Goal: Information Seeking & Learning: Learn about a topic

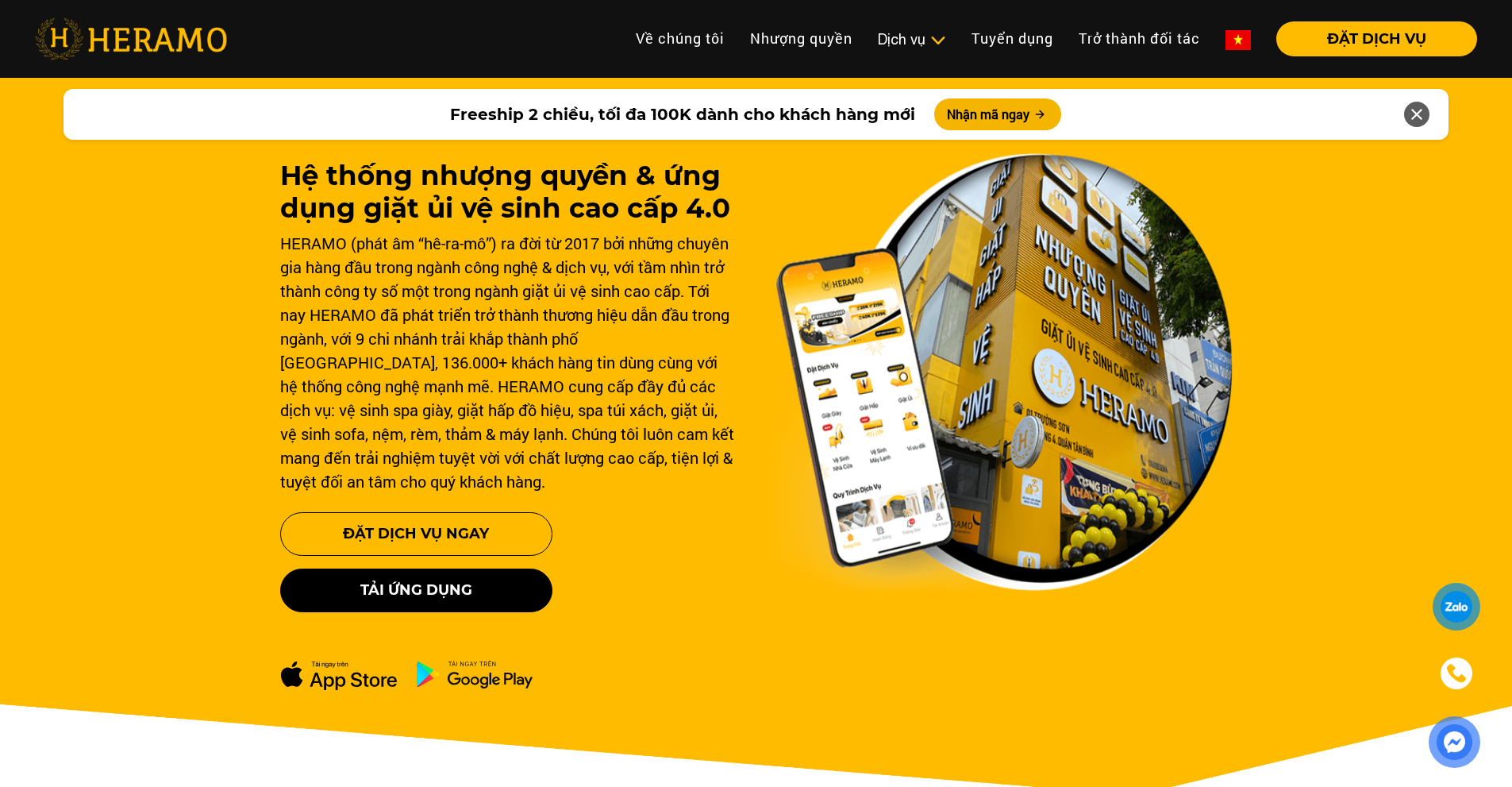
click at [632, 21] on nav "Toggle Về chúng tôi Nhượng quyền thương hiệu Nhượng quyền Dịch vụ Dịch vụ Giặt …" at bounding box center [756, 38] width 1512 height 49
click at [649, 31] on link "Về chúng tôi" at bounding box center [680, 38] width 114 height 35
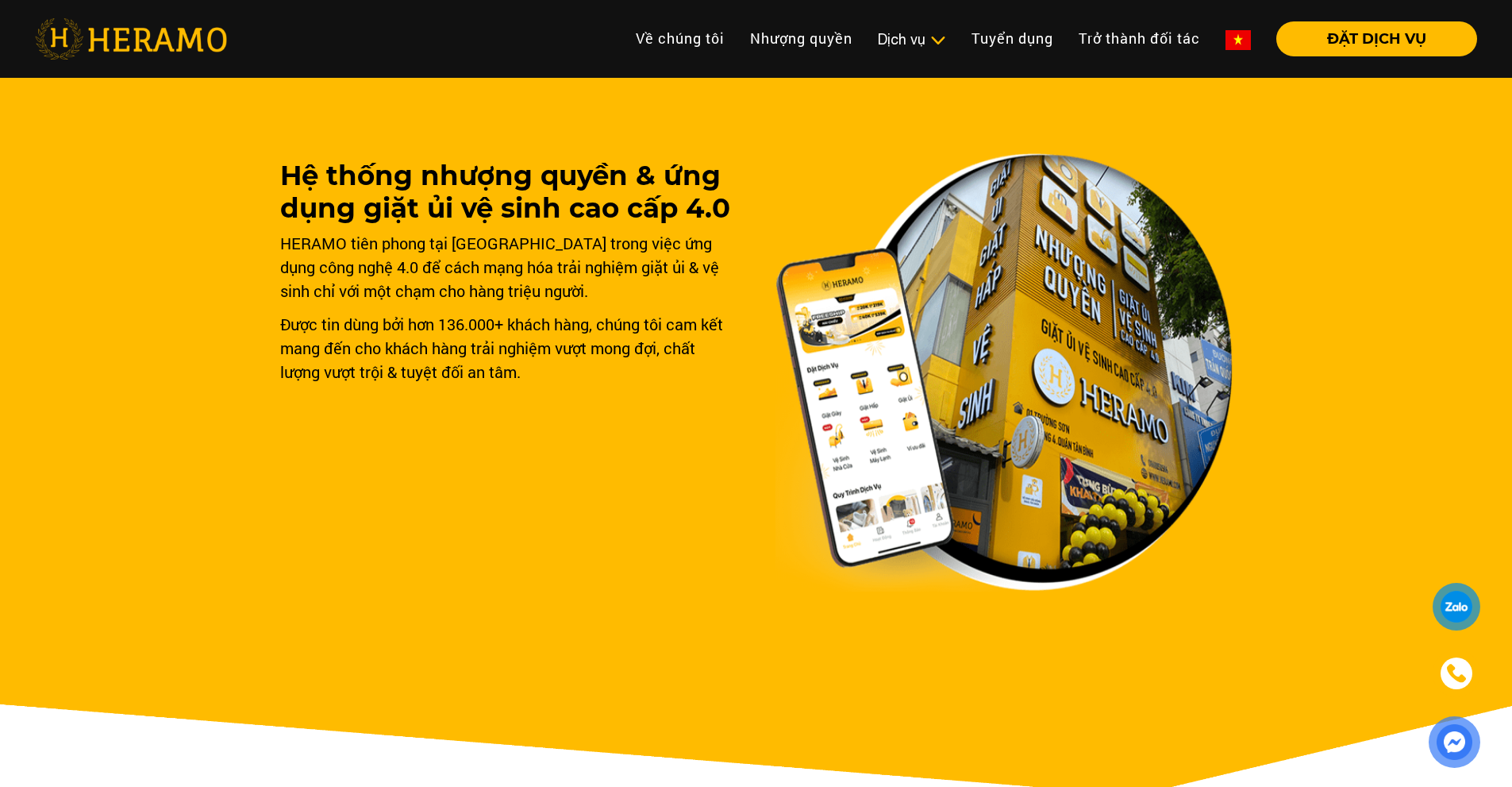
scroll to position [794, 0]
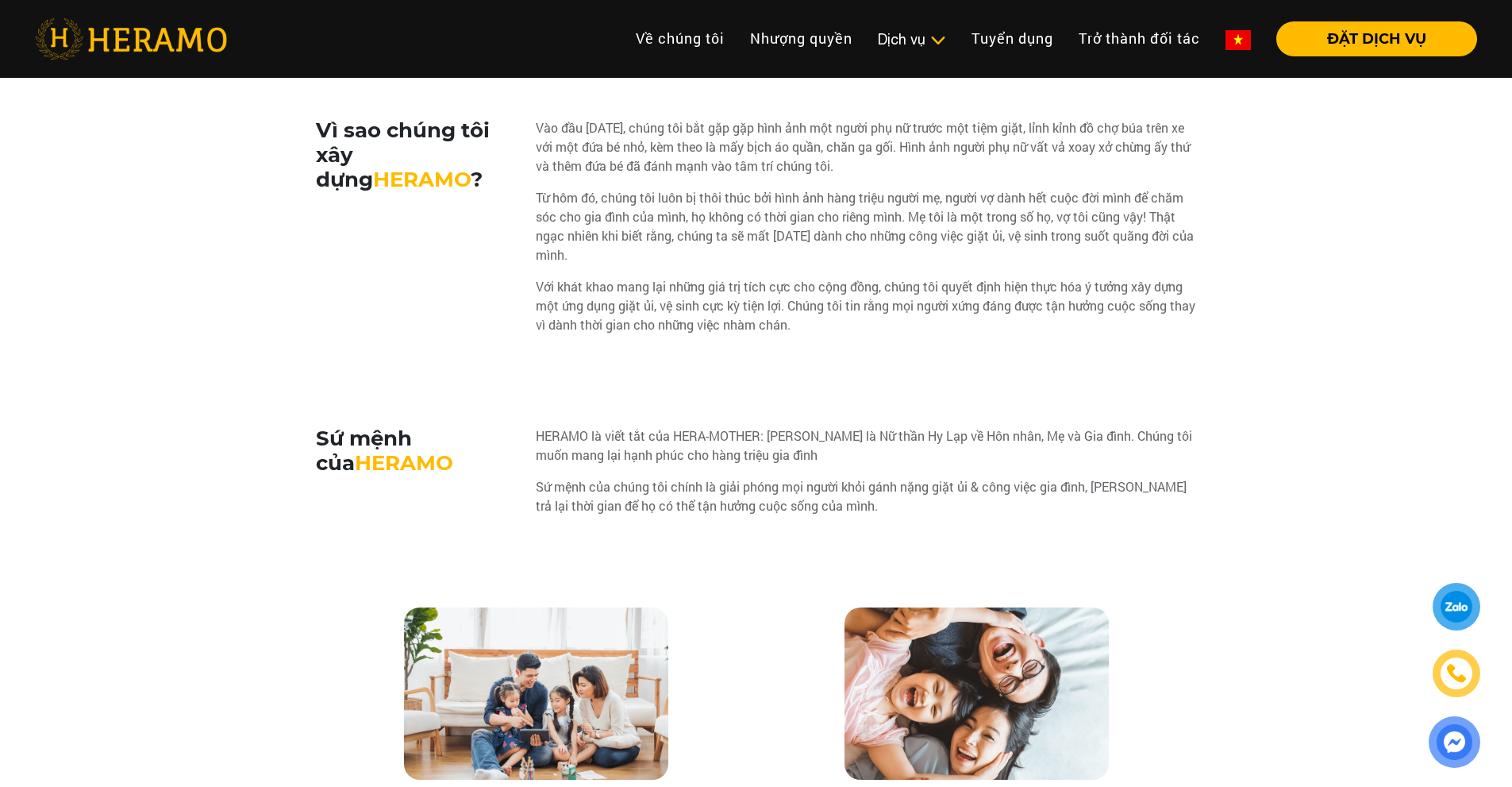
click at [666, 447] on div "HERAMO là viết tắt của HERA-MOTHER: [PERSON_NAME] là Nữ thần Hy Lạp về Hôn nhân…" at bounding box center [866, 445] width 661 height 38
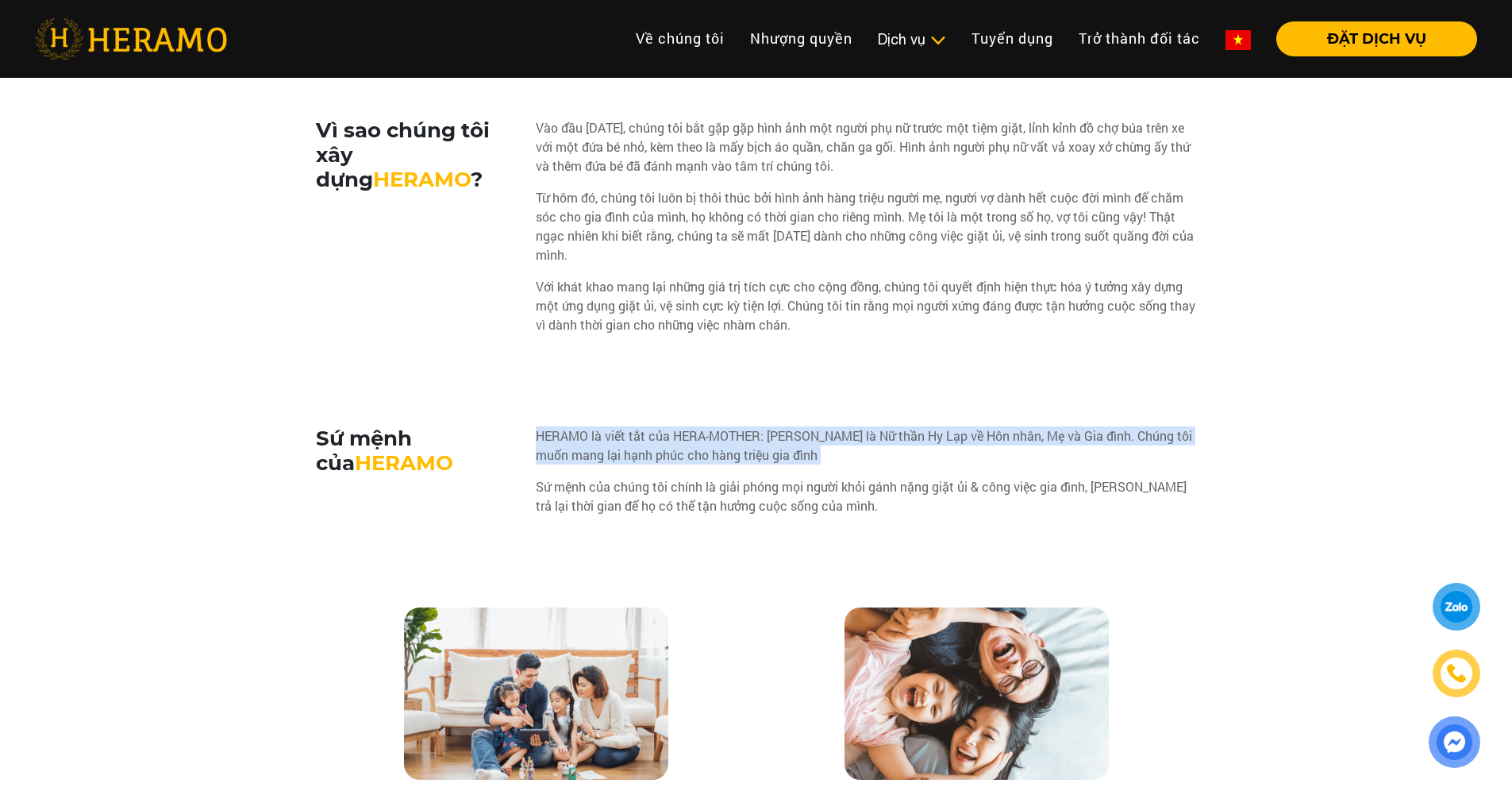
click at [666, 447] on div "HERAMO là viết tắt của HERA-MOTHER: [PERSON_NAME] là Nữ thần Hy Lạp về Hôn nhân…" at bounding box center [866, 445] width 661 height 38
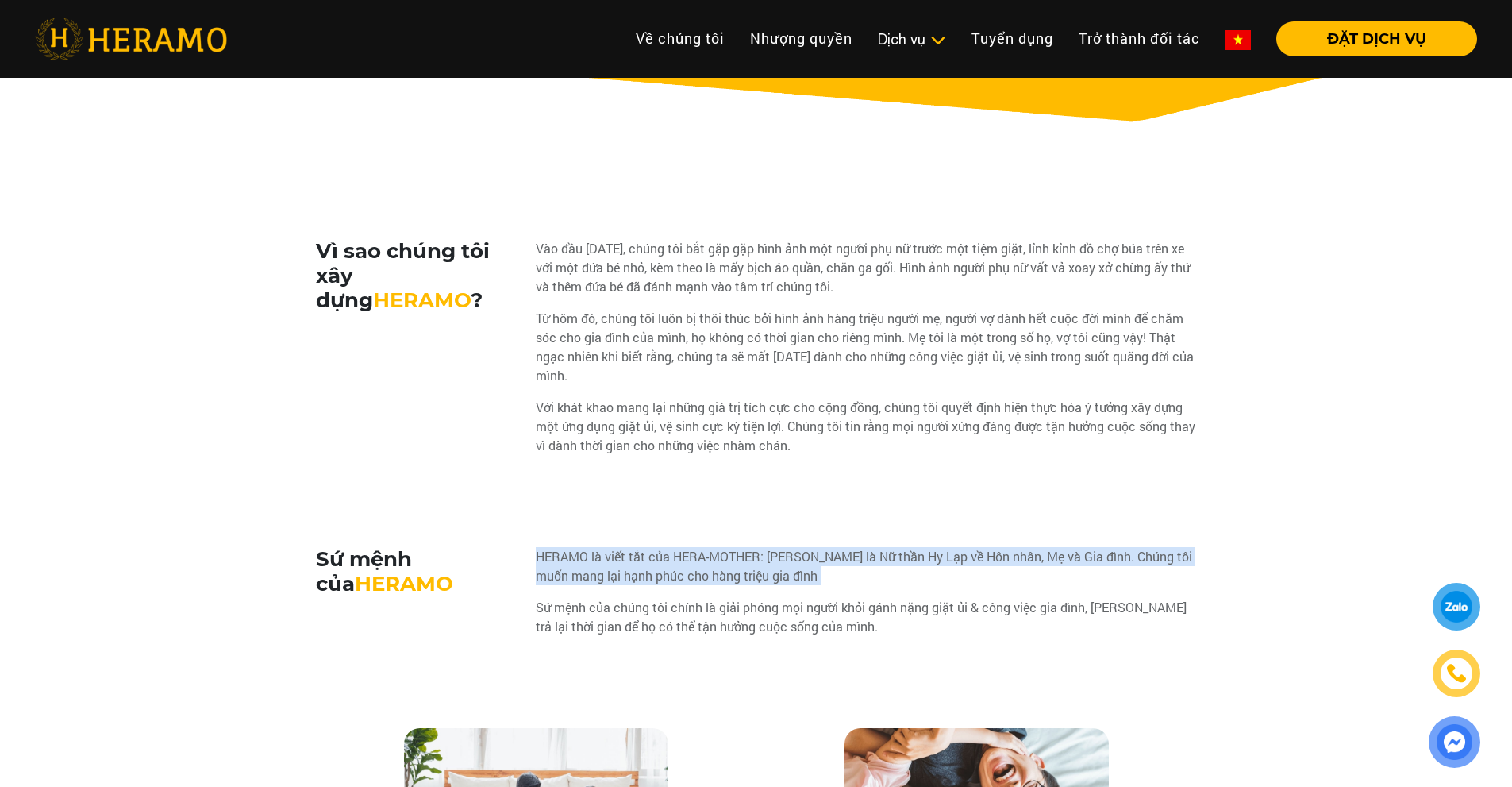
scroll to position [635, 0]
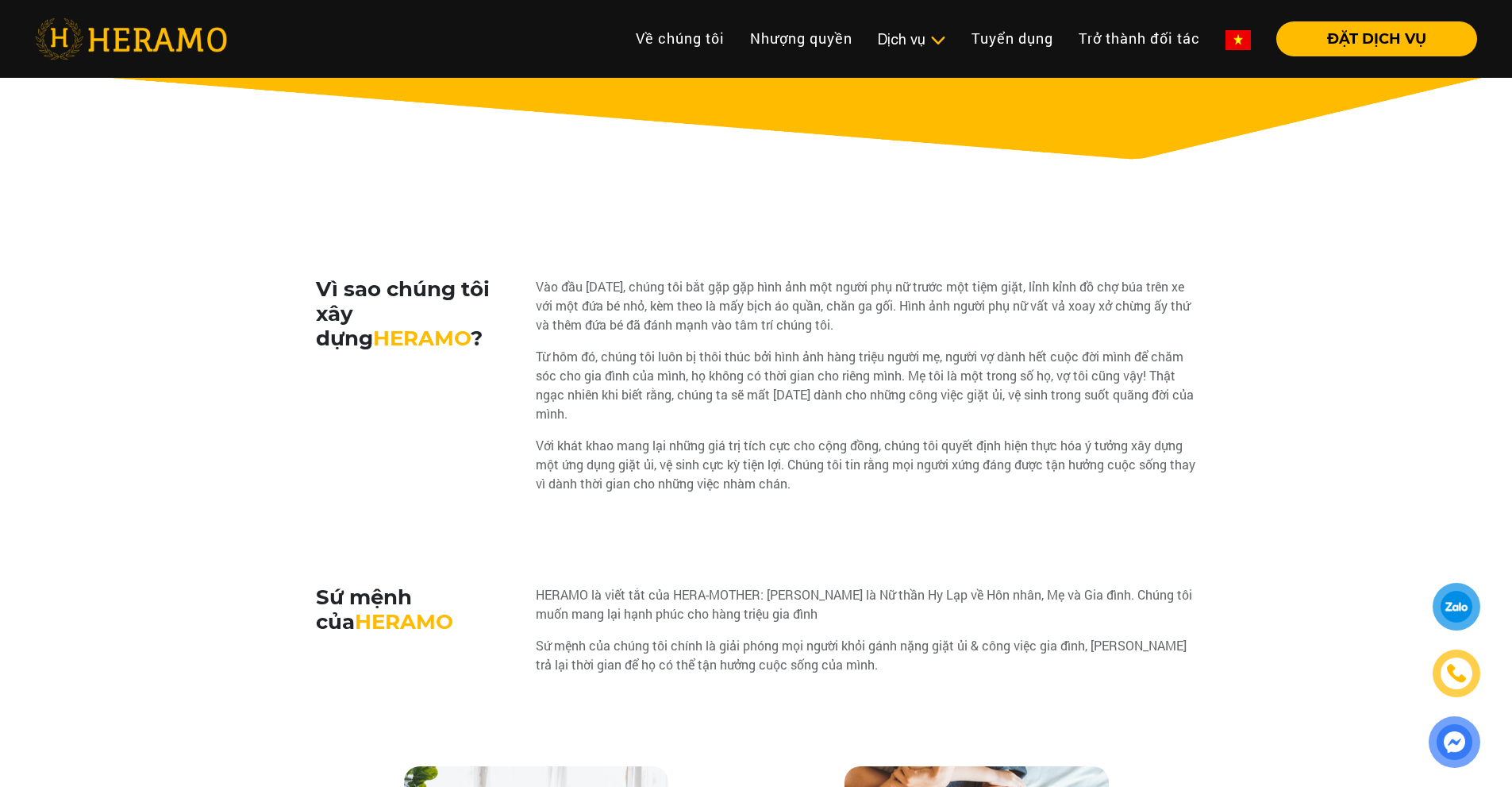
click at [783, 287] on div "Vào đầu [DATE], chúng tôi bắt gặp gặp hình ảnh một người phụ nữ trước một tiệm …" at bounding box center [866, 306] width 661 height 57
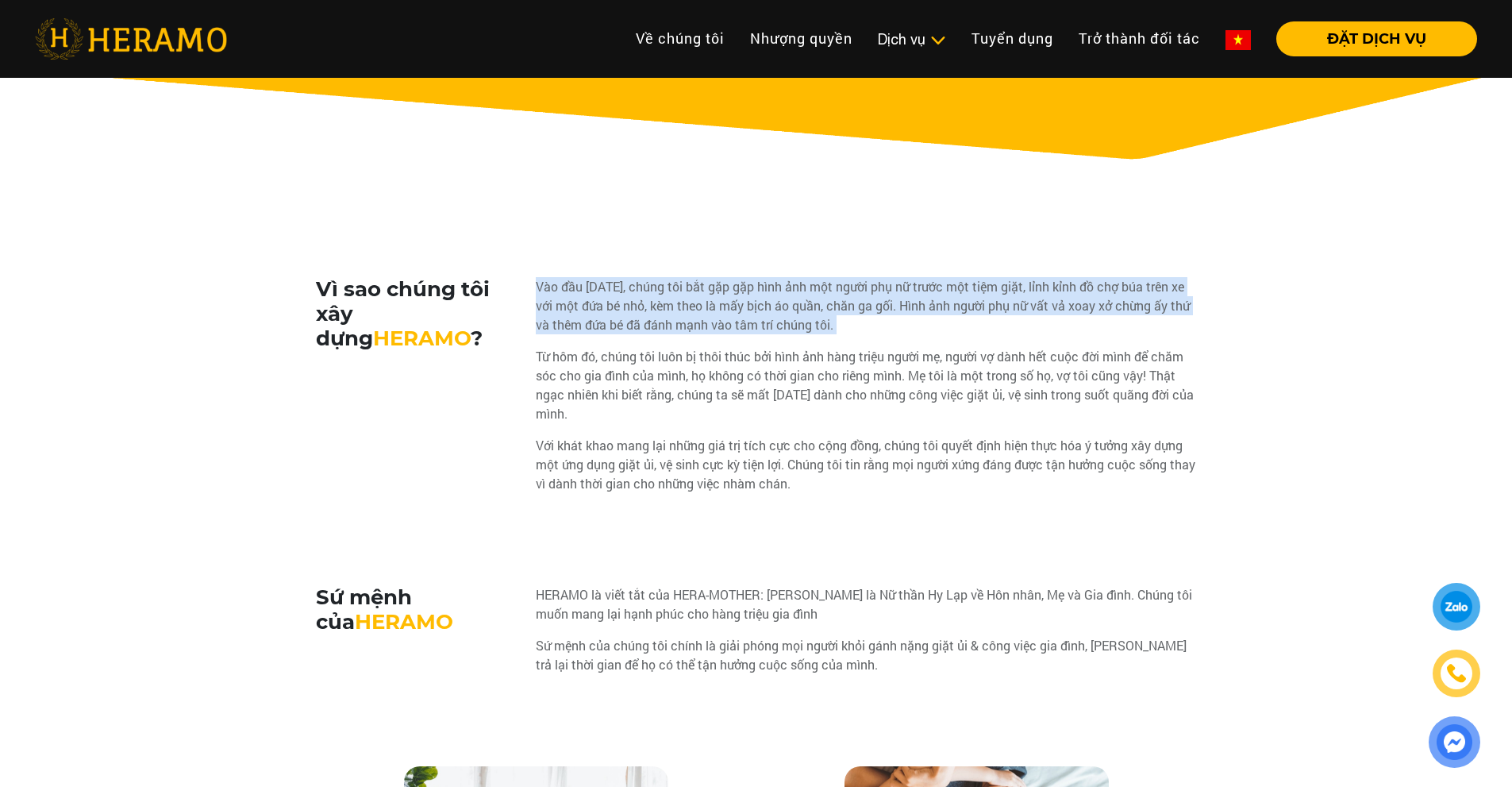
click at [783, 287] on div "Vào đầu [DATE], chúng tôi bắt gặp gặp hình ảnh một người phụ nữ trước một tiệm …" at bounding box center [866, 306] width 661 height 57
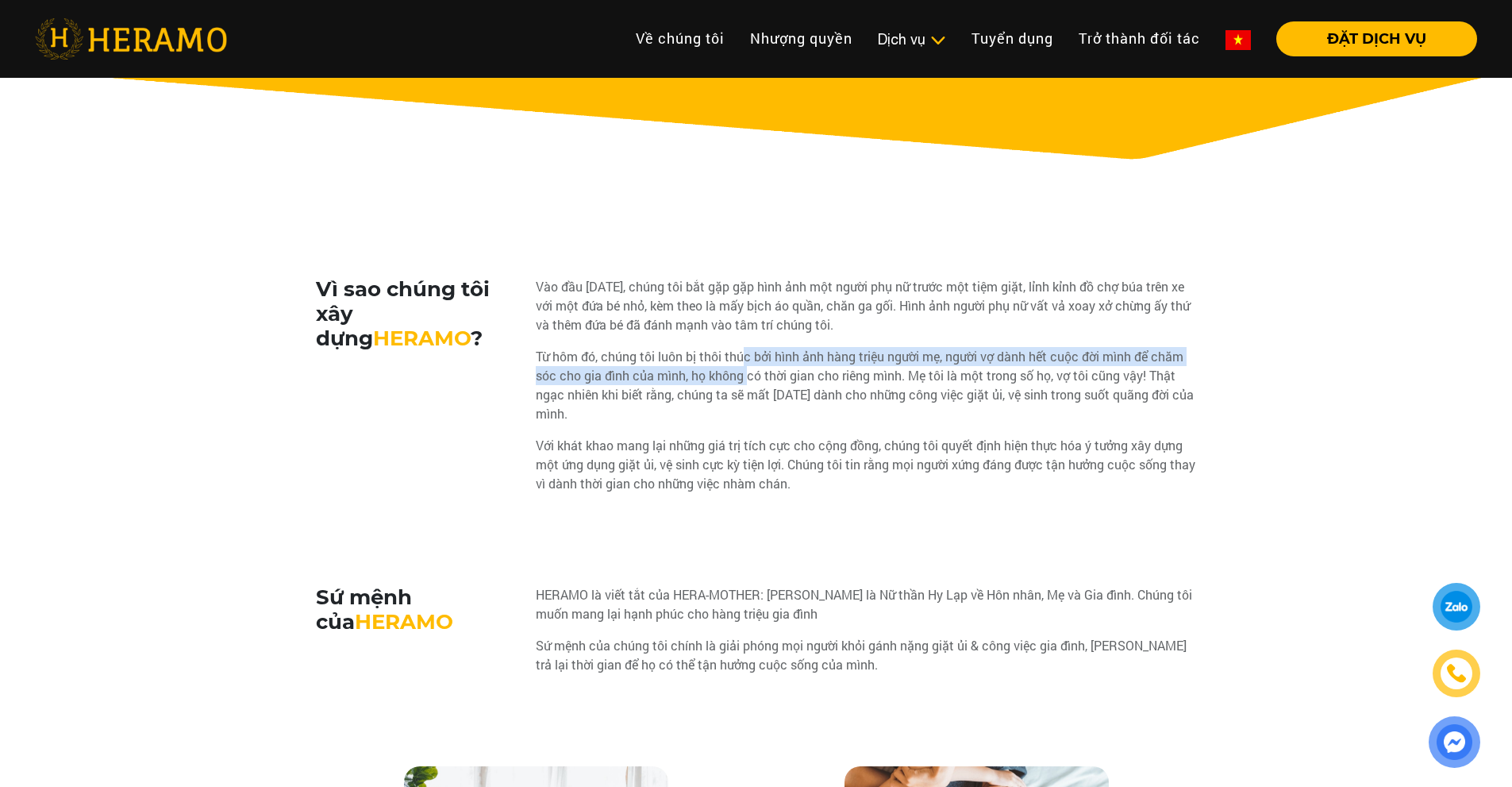
click at [747, 375] on div "Từ hôm đó, chúng tôi luôn bị thôi thúc bởi hình ảnh hàng triệu người mẹ, người …" at bounding box center [866, 385] width 661 height 76
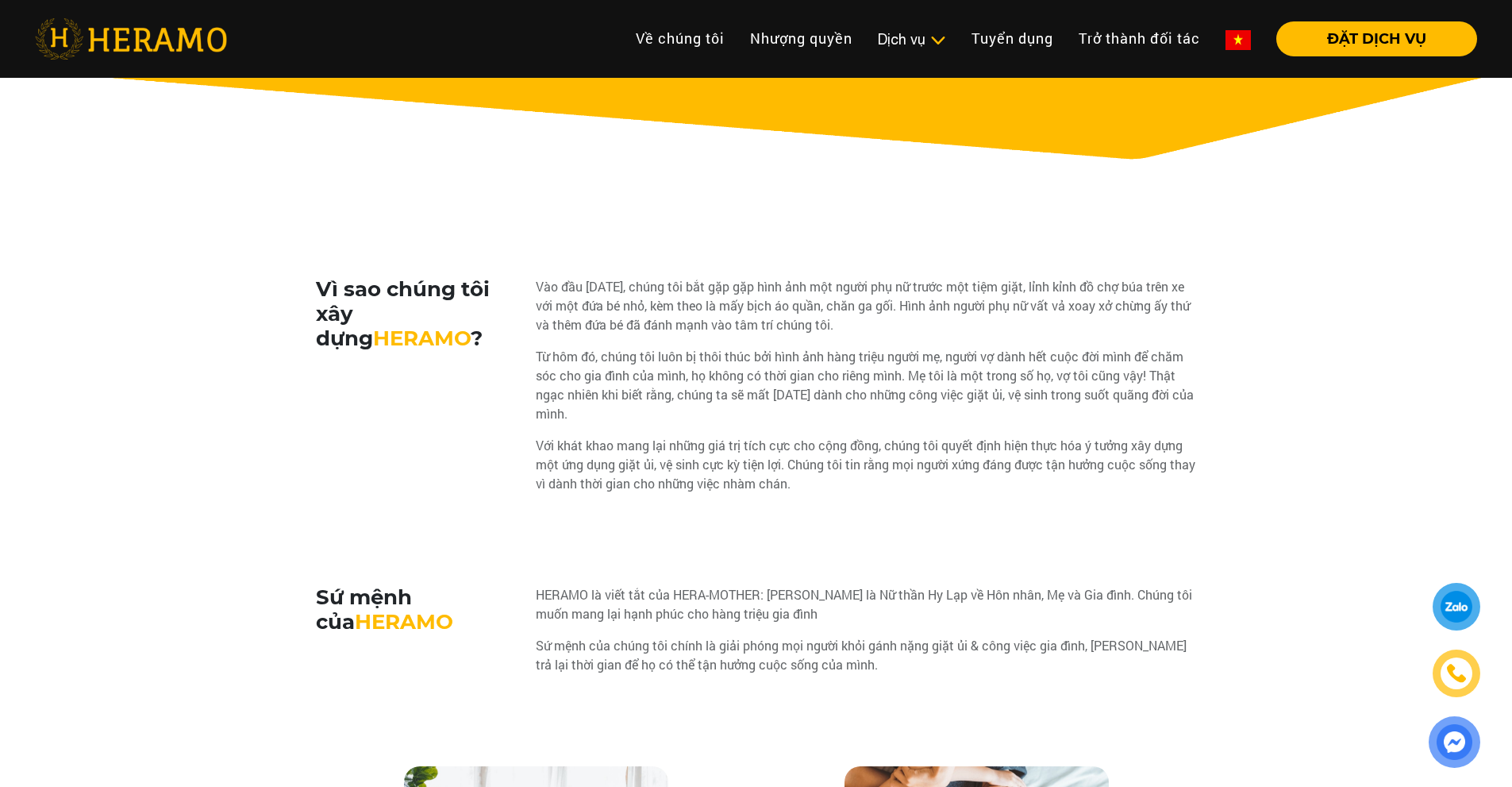
click at [747, 375] on div "Từ hôm đó, chúng tôi luôn bị thôi thúc bởi hình ảnh hàng triệu người mẹ, người …" at bounding box center [866, 385] width 661 height 76
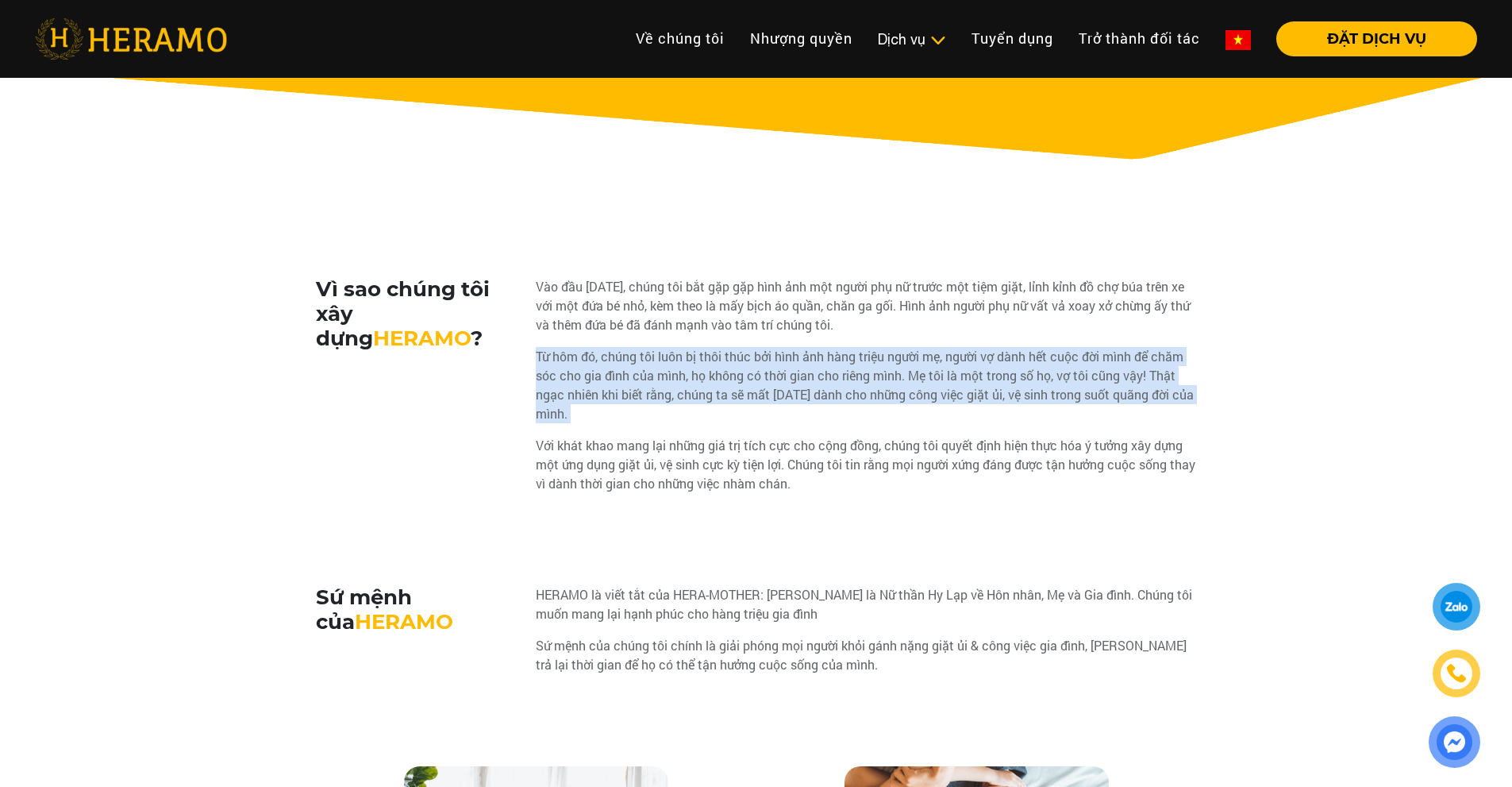
click at [747, 375] on div "Từ hôm đó, chúng tôi luôn bị thôi thúc bởi hình ảnh hàng triệu người mẹ, người …" at bounding box center [866, 385] width 661 height 76
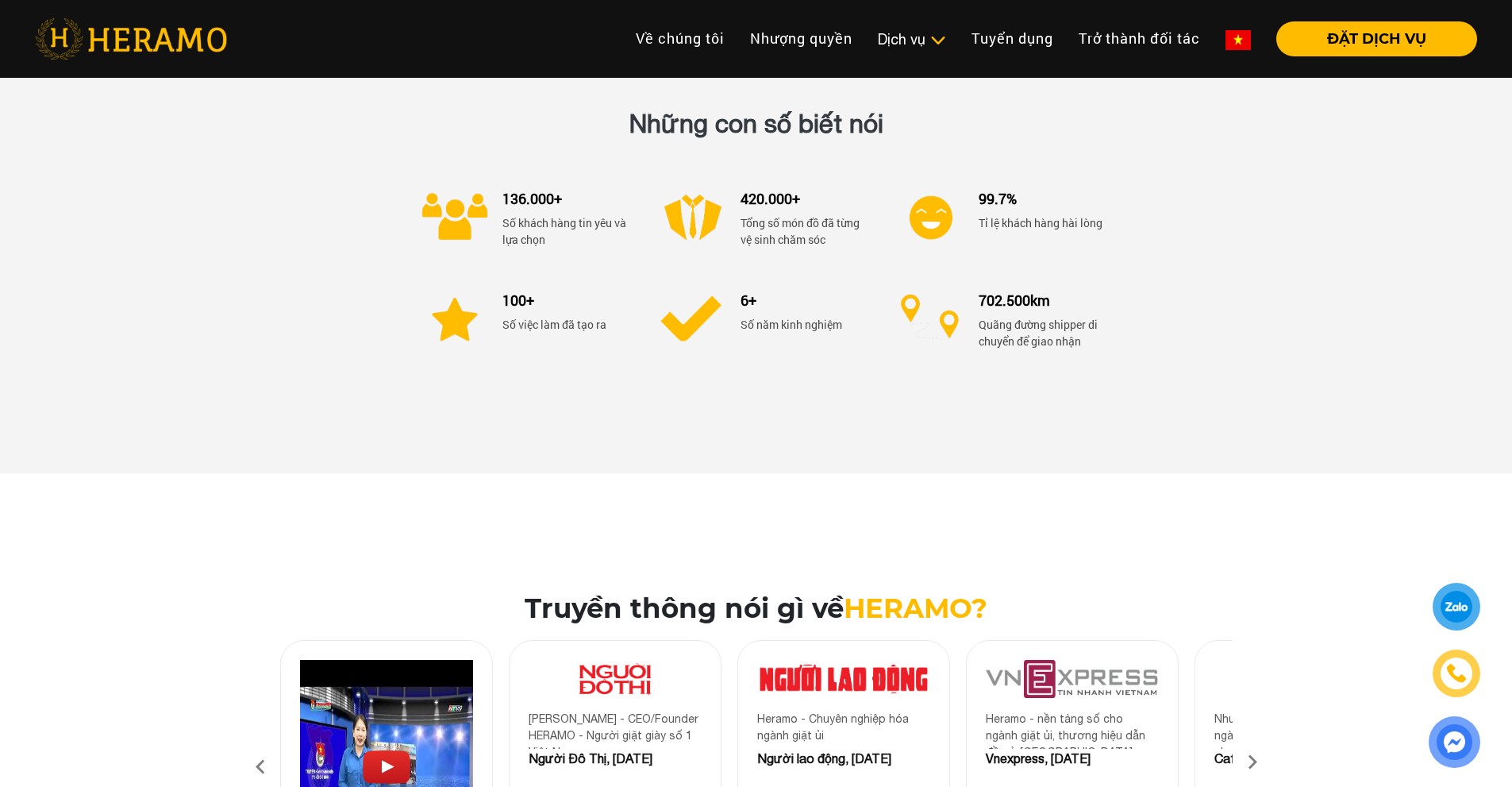
scroll to position [2224, 0]
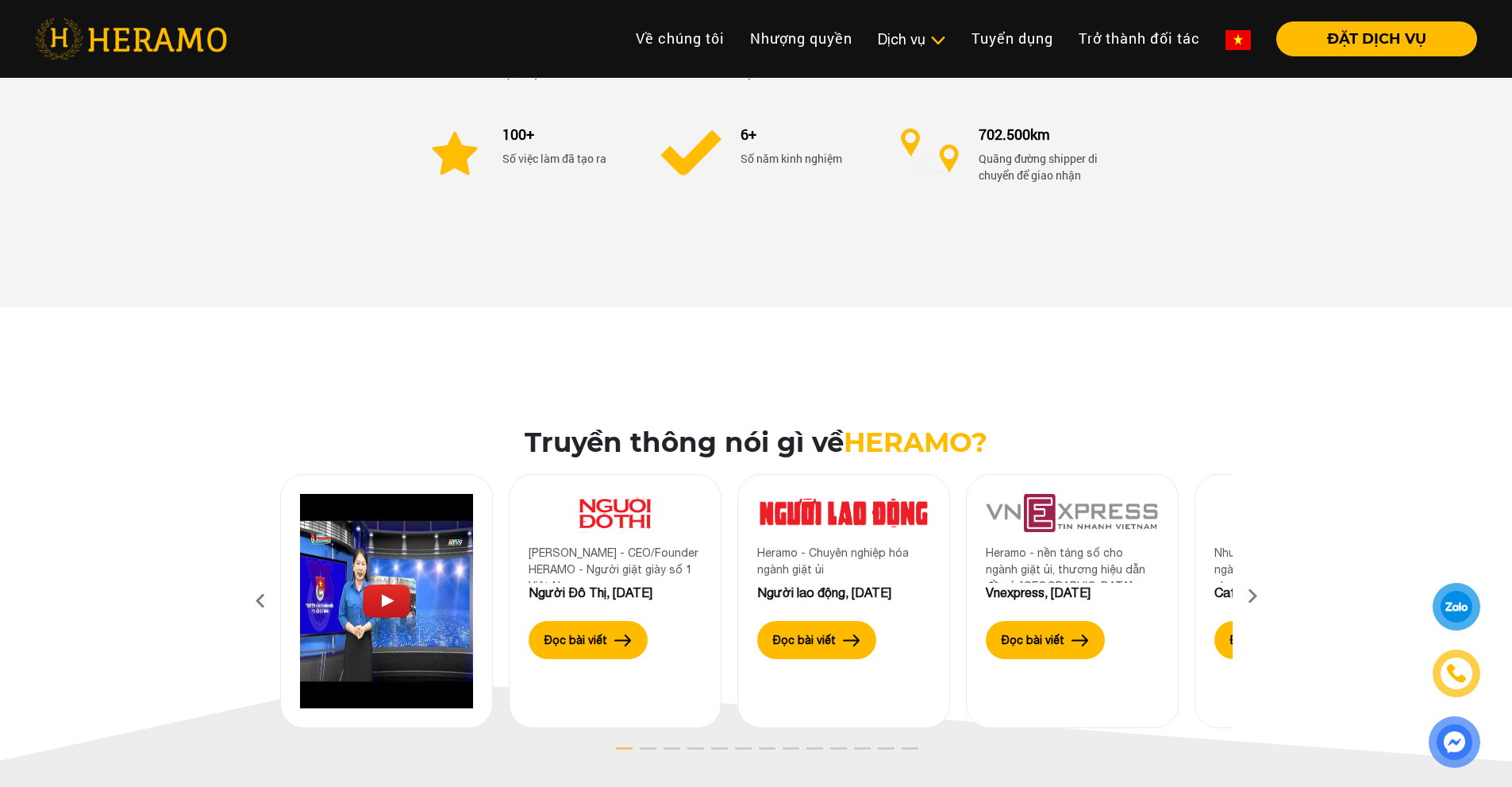
click at [1246, 597] on icon at bounding box center [1252, 602] width 29 height 10
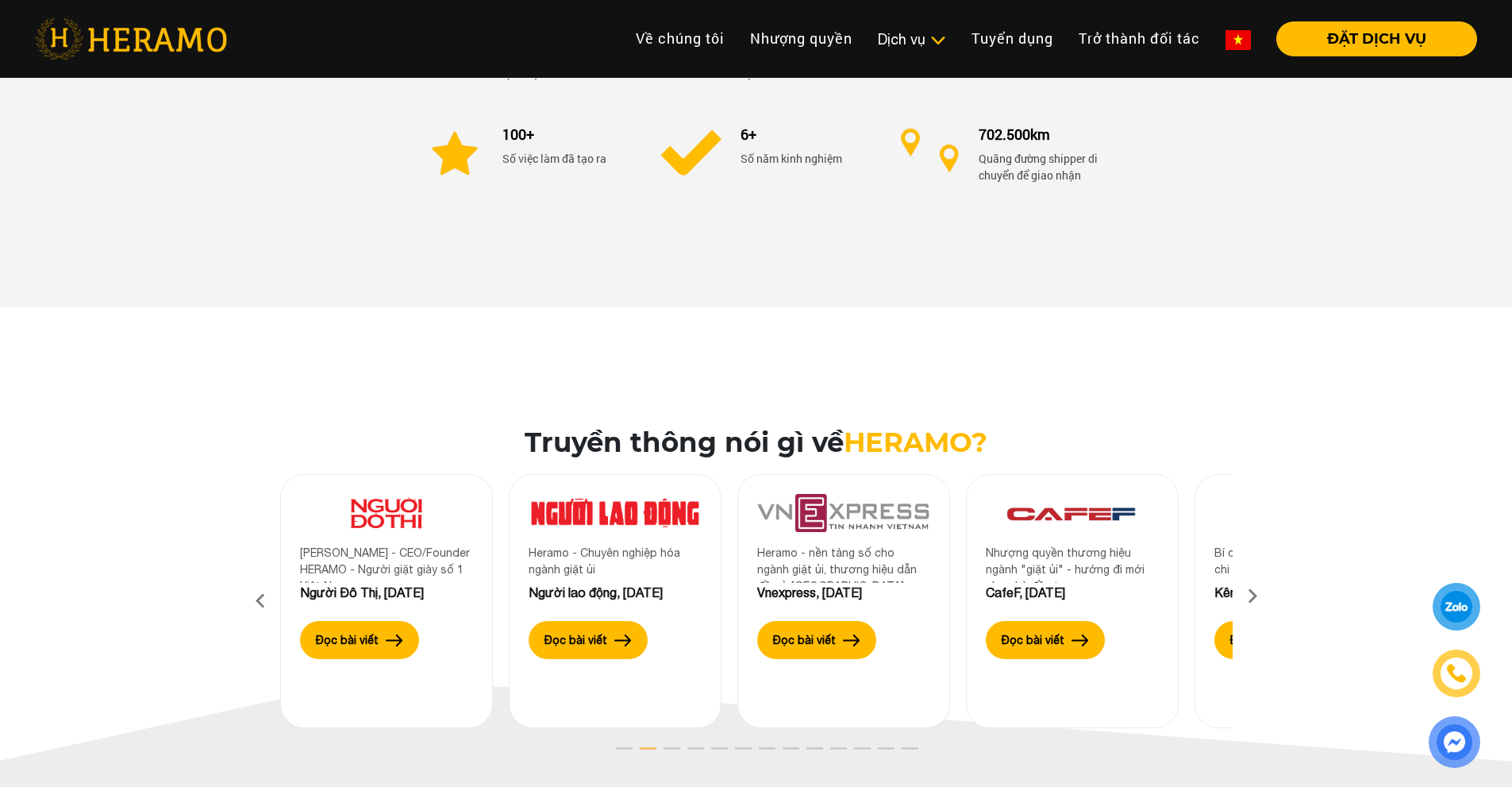
click at [1246, 598] on icon at bounding box center [1252, 602] width 29 height 10
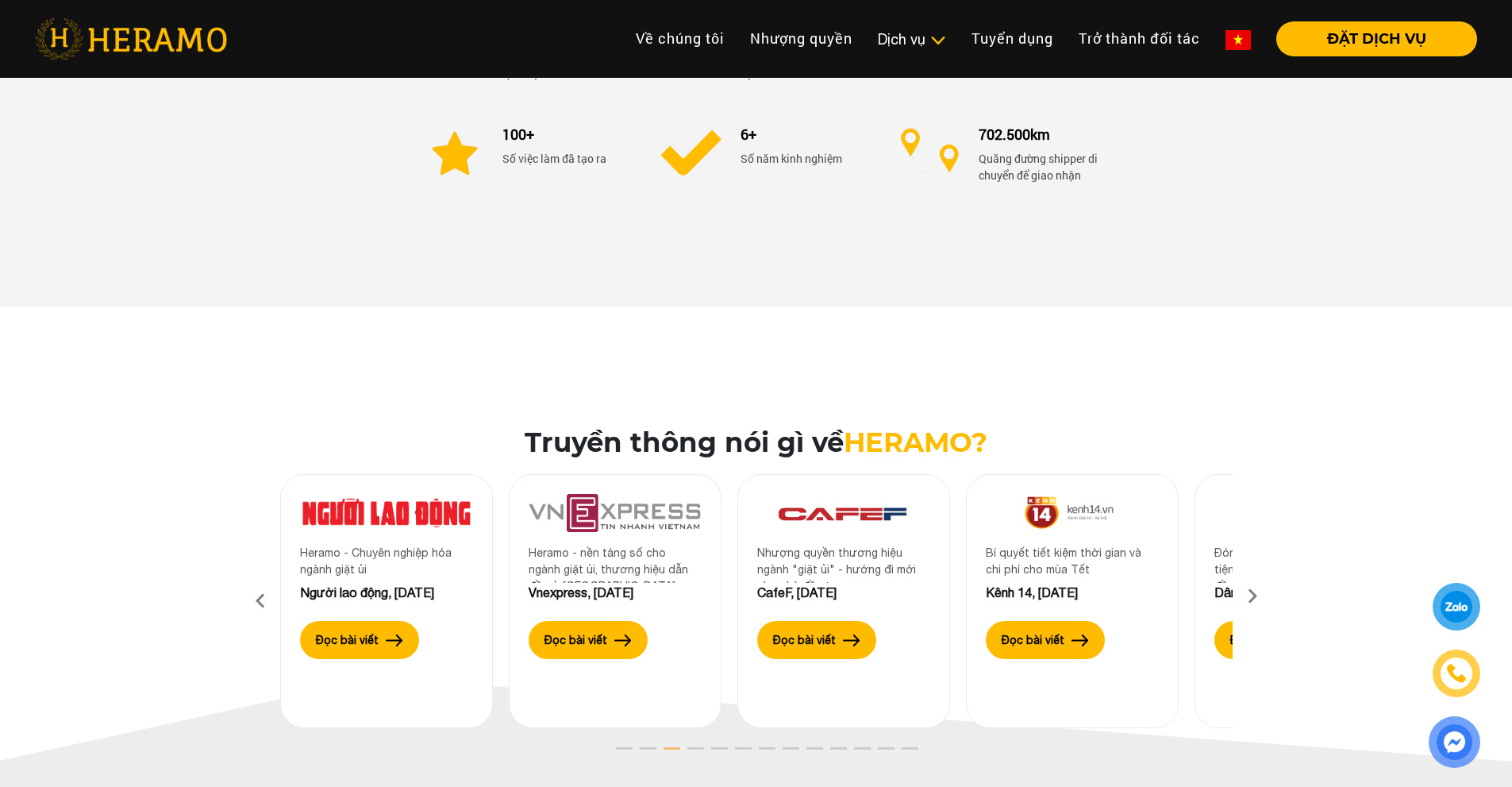
click at [1246, 598] on icon at bounding box center [1252, 602] width 29 height 10
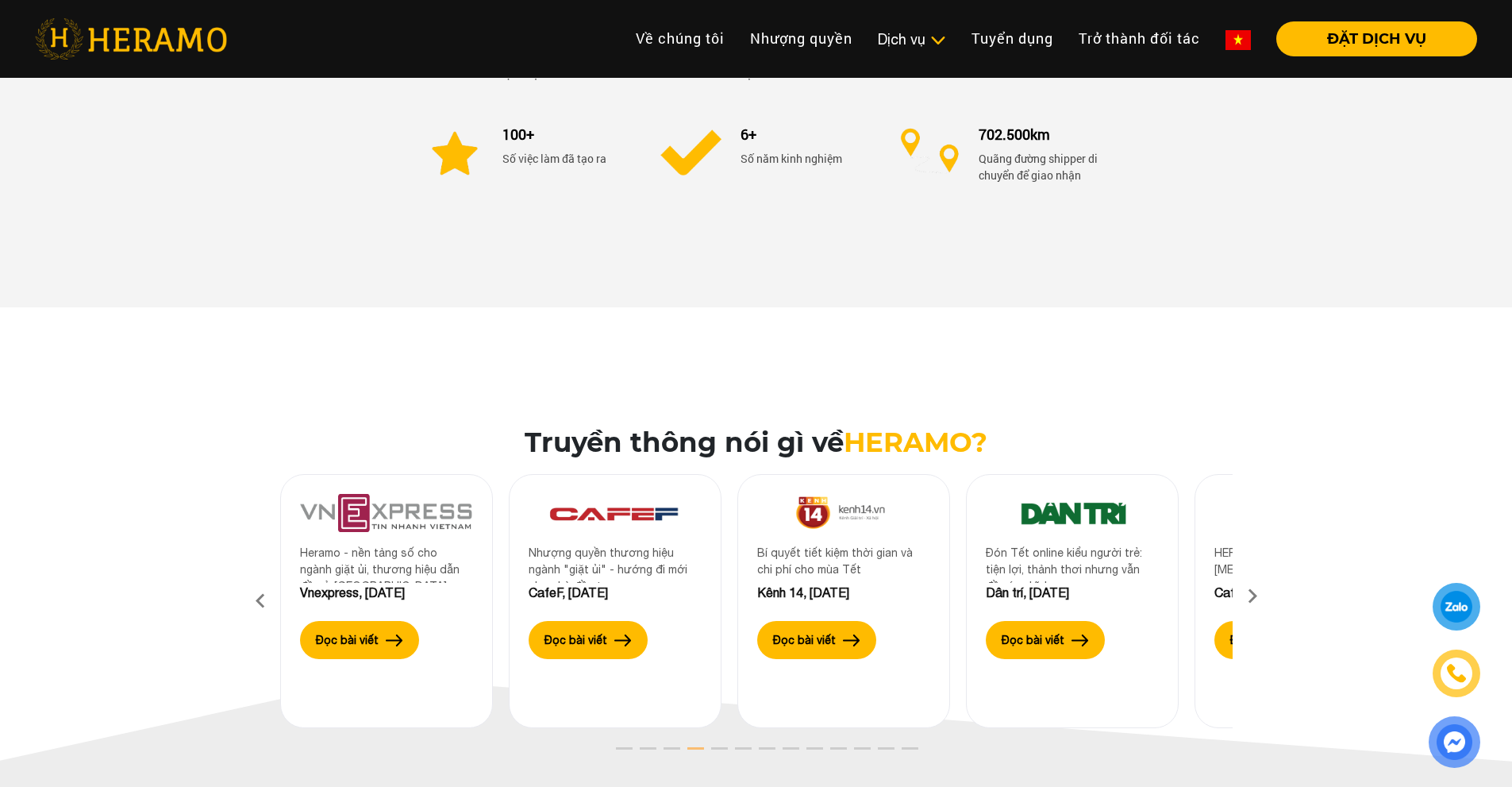
click at [1246, 598] on icon at bounding box center [1252, 602] width 29 height 10
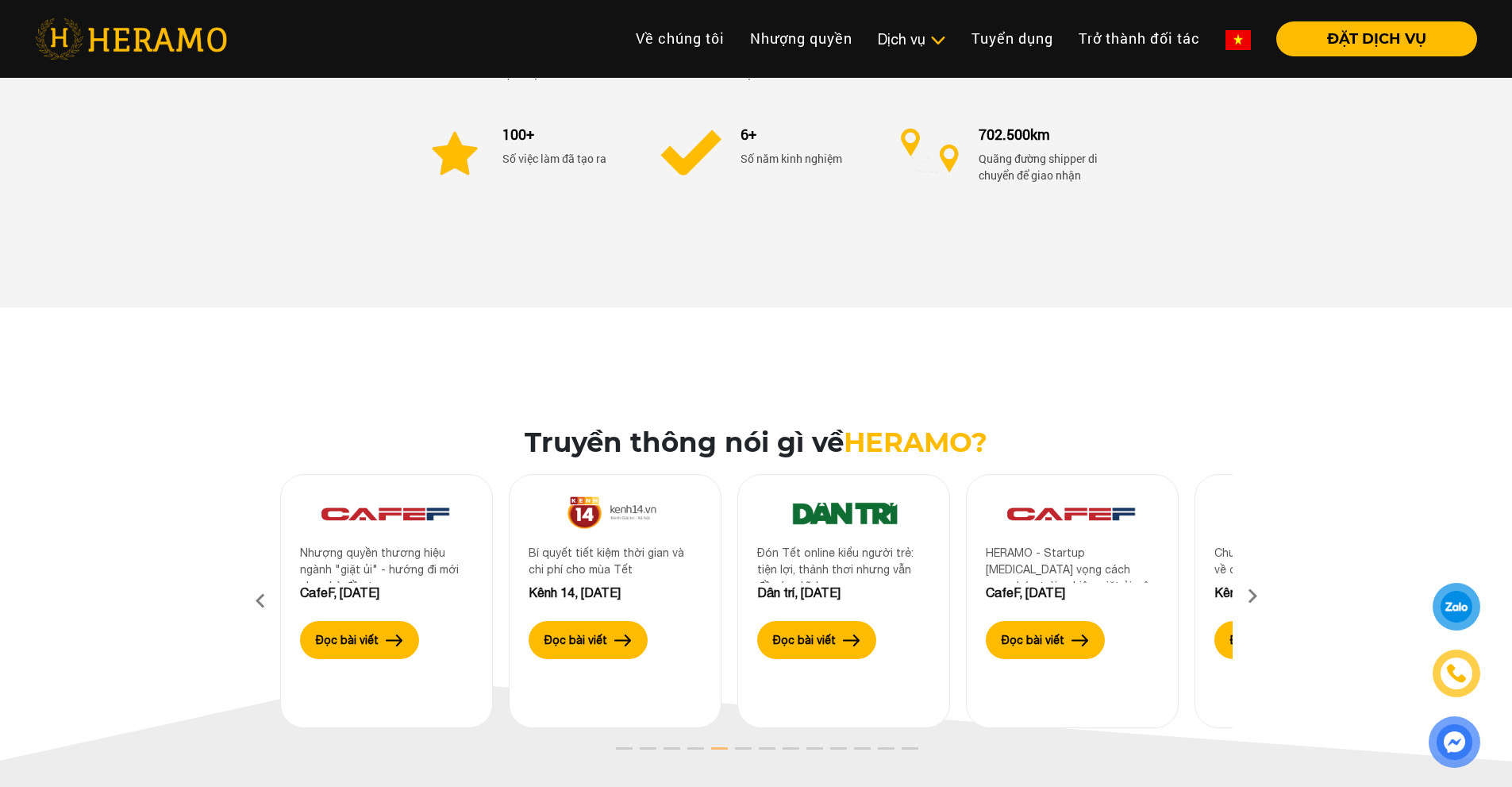
click at [1246, 598] on icon at bounding box center [1252, 602] width 29 height 10
click at [1246, 600] on icon at bounding box center [1252, 602] width 29 height 10
click at [1246, 602] on icon at bounding box center [1252, 602] width 29 height 10
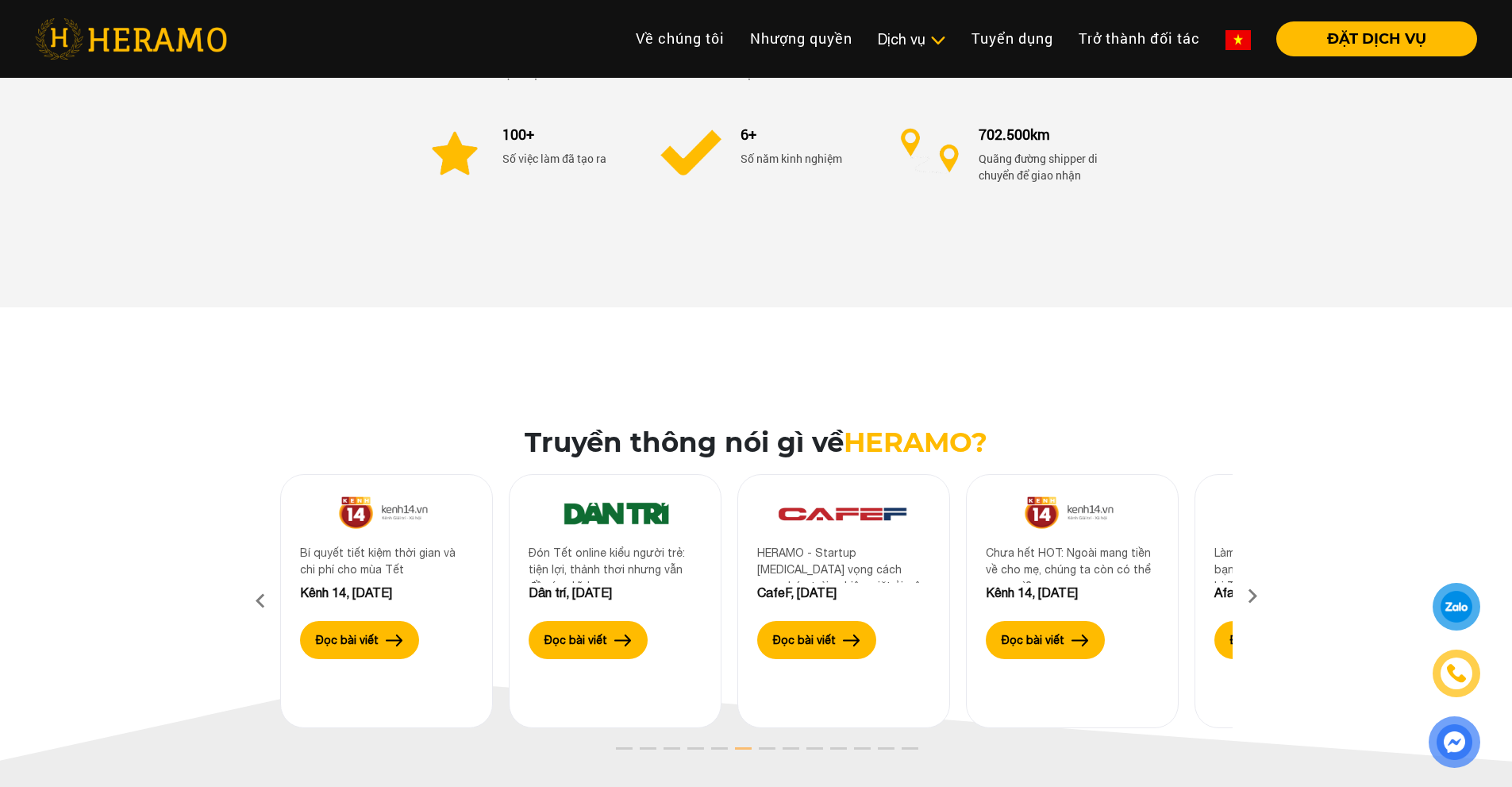
click at [1246, 602] on icon at bounding box center [1252, 602] width 29 height 10
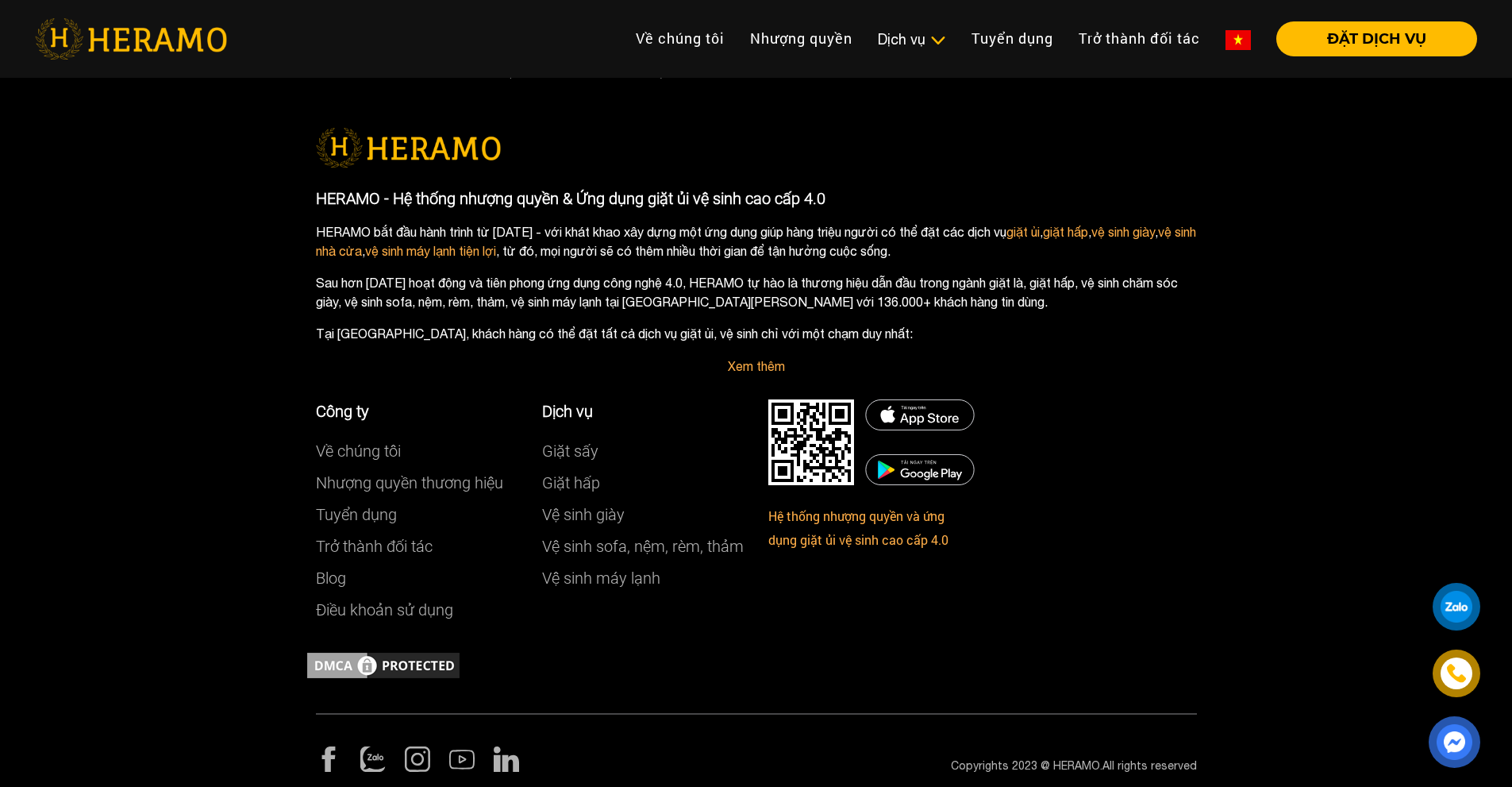
scroll to position [4476, 0]
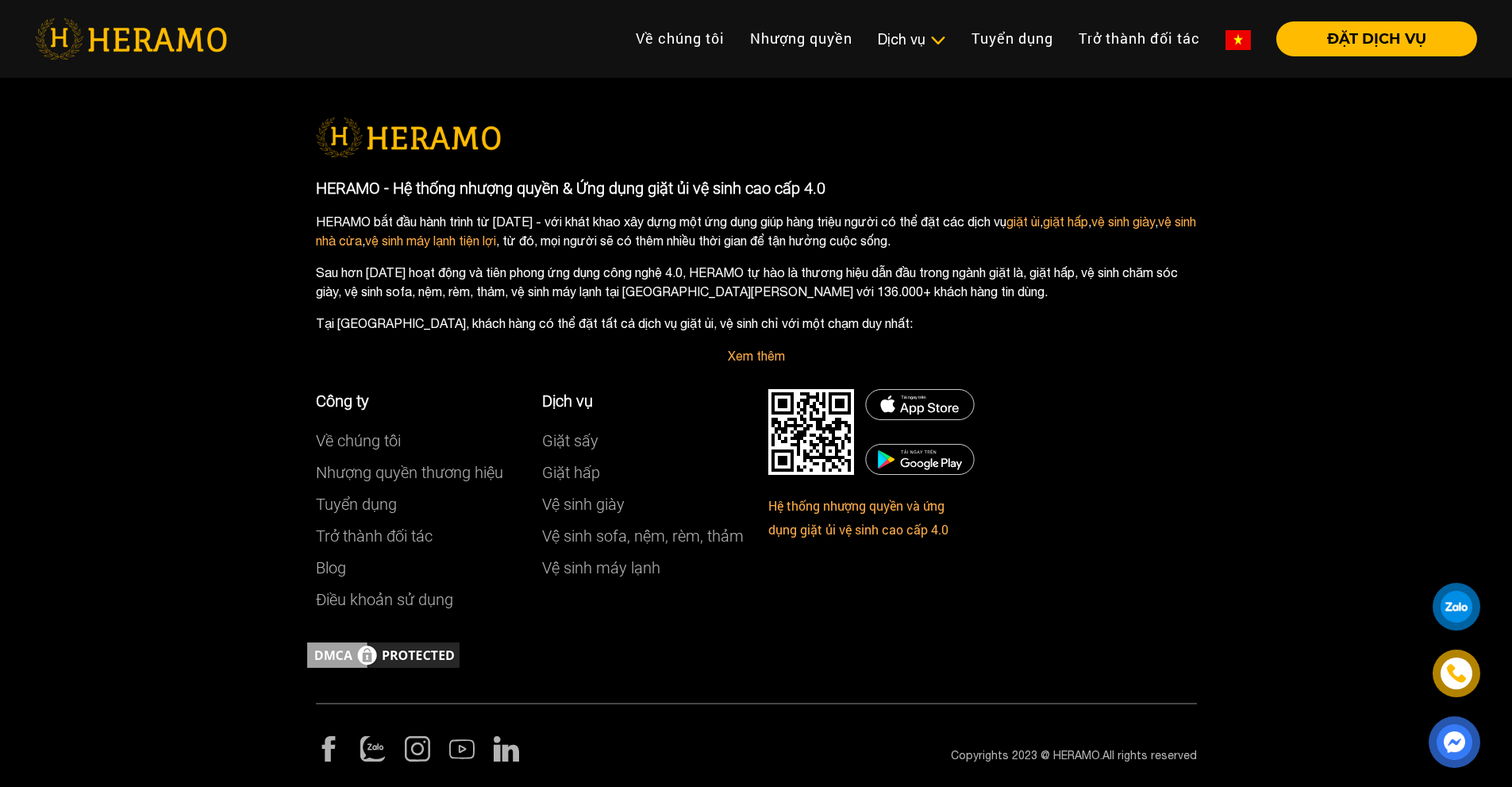
click at [332, 752] on img at bounding box center [329, 750] width 26 height 26
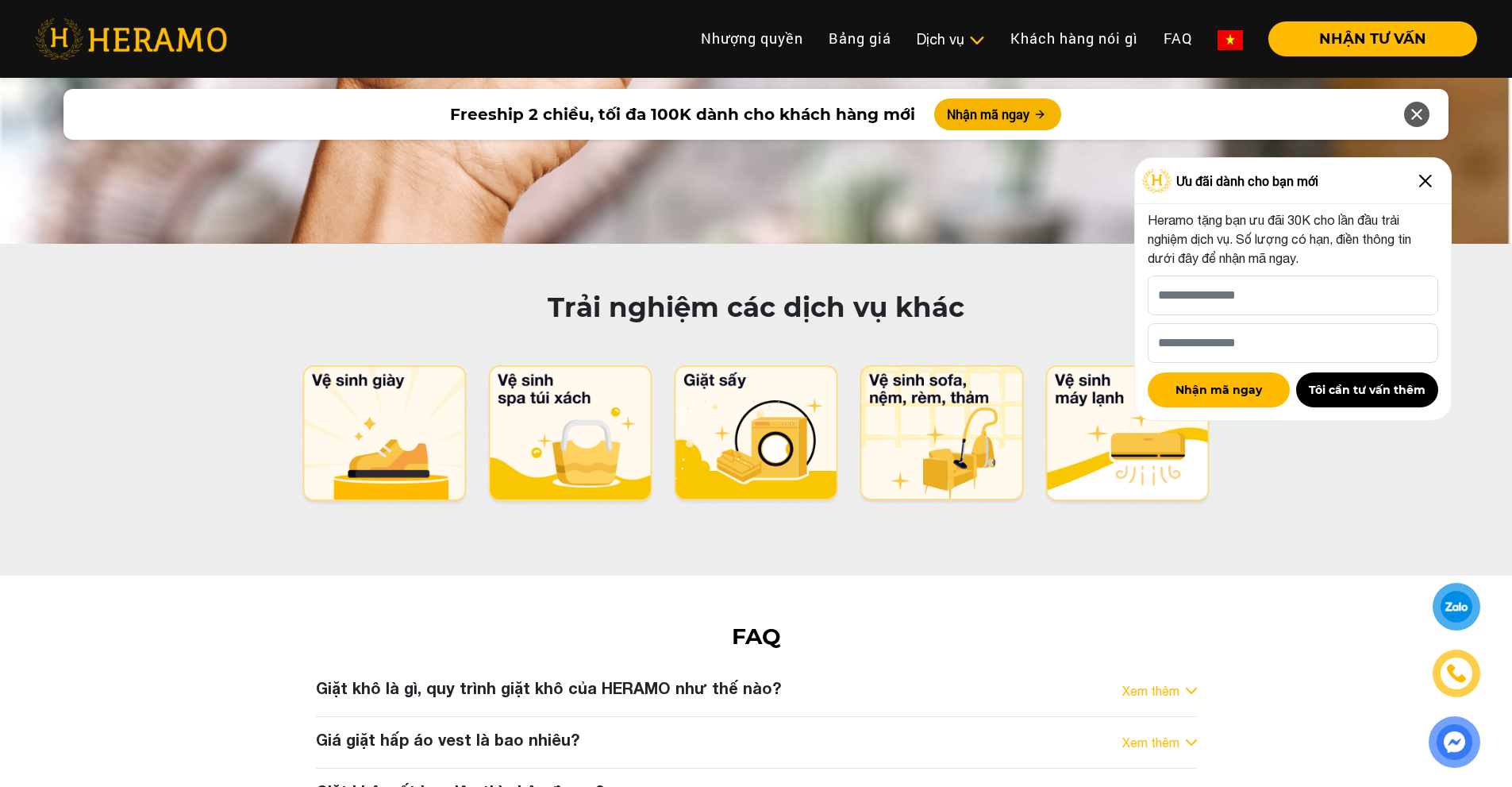
scroll to position [7624, 0]
